Goal: Task Accomplishment & Management: Use online tool/utility

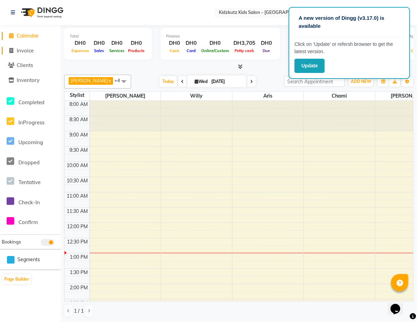
click at [34, 51] on span "Invoice" at bounding box center [25, 50] width 17 height 7
select select "service"
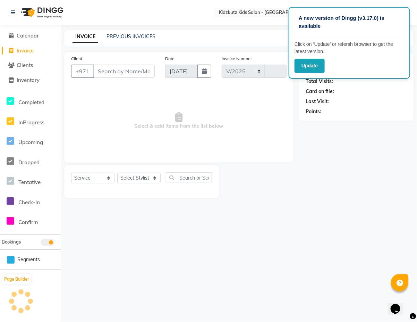
select select "8554"
type input "0450"
click at [136, 70] on input "Client" at bounding box center [123, 71] width 61 height 13
type input "2"
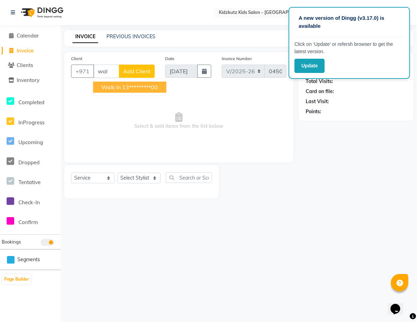
click at [154, 87] on ngb-highlight "13*********00" at bounding box center [141, 87] width 36 height 7
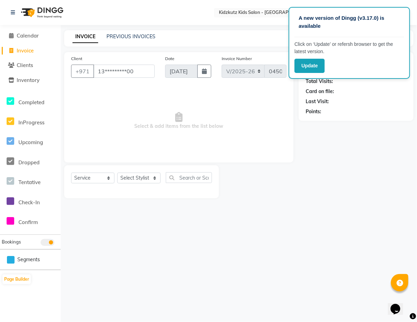
type input "13*********00"
click at [154, 180] on select "Select Stylist Aris Barber6 Chami Mr. Marwan Sales [PERSON_NAME] [PERSON_NAME]" at bounding box center [138, 178] width 43 height 11
select select "84879"
click at [117, 173] on select "Select Stylist Aris Barber6 Chami Mr. Marwan Sales [PERSON_NAME] [PERSON_NAME]" at bounding box center [138, 178] width 43 height 11
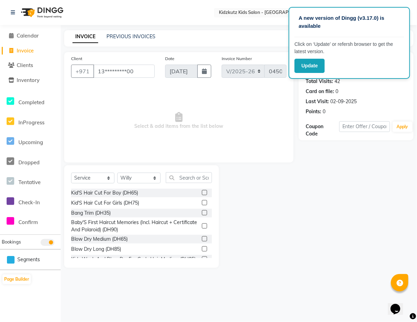
click at [202, 192] on label at bounding box center [204, 192] width 5 height 5
click at [202, 192] on input "checkbox" at bounding box center [204, 193] width 5 height 5
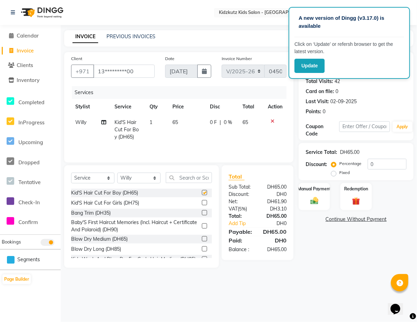
checkbox input "false"
click at [318, 193] on div "Manual Payment" at bounding box center [315, 196] width 33 height 28
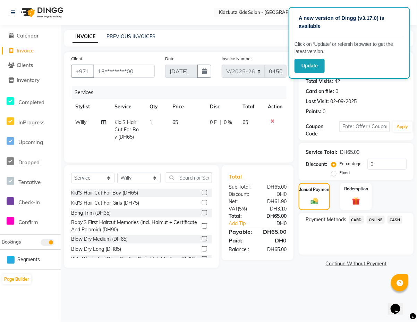
click at [358, 218] on span "CARD" at bounding box center [356, 220] width 15 height 8
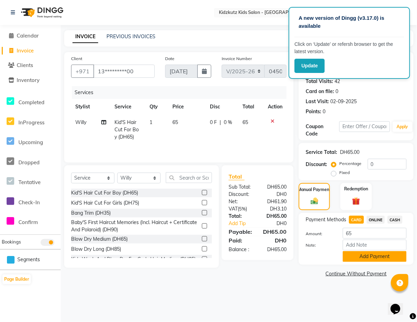
click at [386, 255] on button "Add Payment" at bounding box center [375, 256] width 64 height 11
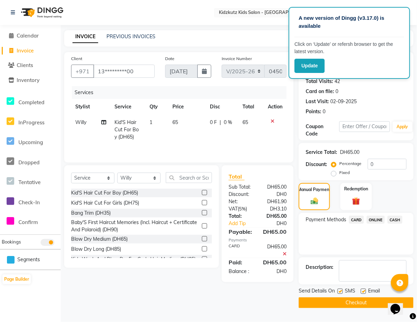
click at [370, 303] on button "Checkout" at bounding box center [356, 302] width 115 height 11
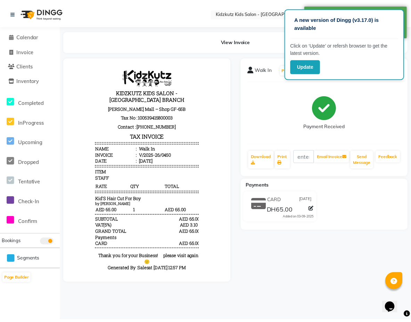
scroll to position [5, 0]
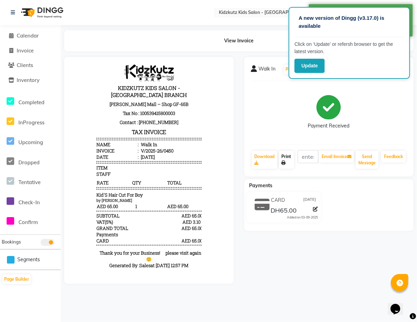
click at [287, 155] on link "Print" at bounding box center [286, 160] width 15 height 18
click at [40, 35] on link "Calendar" at bounding box center [30, 36] width 57 height 8
